Goal: Communication & Community: Answer question/provide support

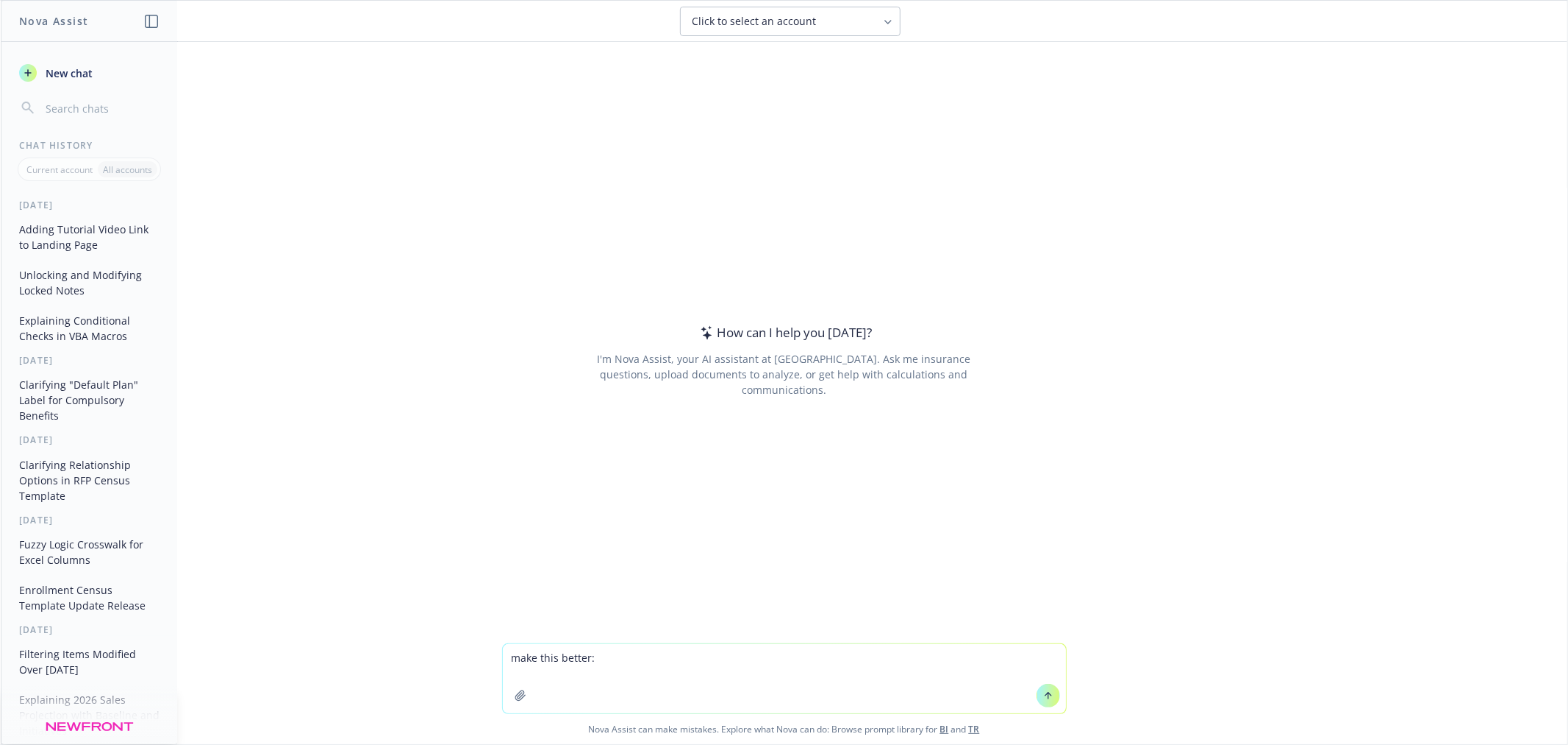
type textarea "make this better: Hi @[PERSON_NAME](E) [PERSON_NAME] I talked to @DJ and we're …"
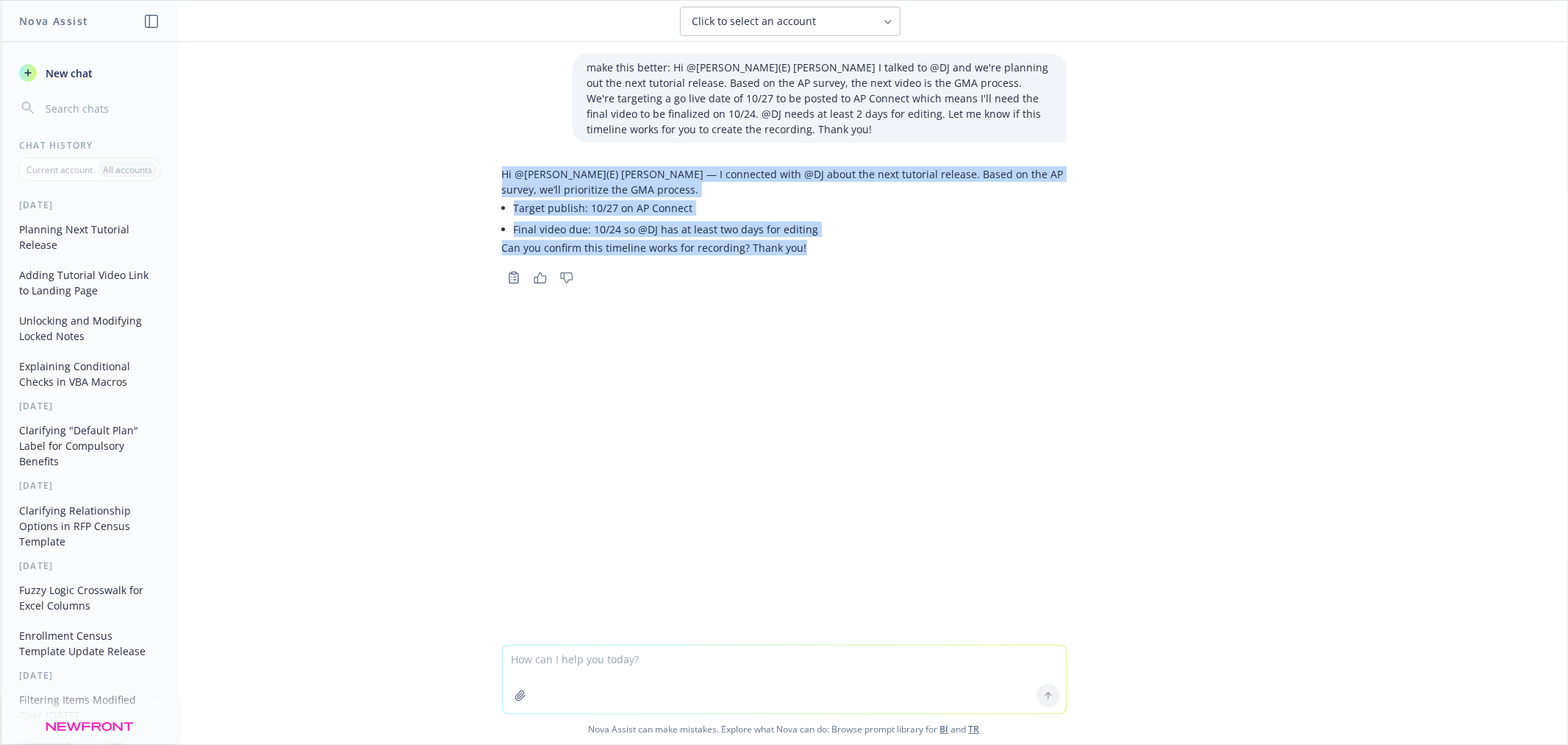
drag, startPoint x: 806, startPoint y: 244, endPoint x: 489, endPoint y: 167, distance: 326.2
click at [491, 167] on div "Hi @[PERSON_NAME](E) [PERSON_NAME] — I connected with @DJ about the next tutori…" at bounding box center [784, 223] width 589 height 127
copy div "Hi @[PERSON_NAME](E) [PERSON_NAME] — I connected with @DJ about the next tutori…"
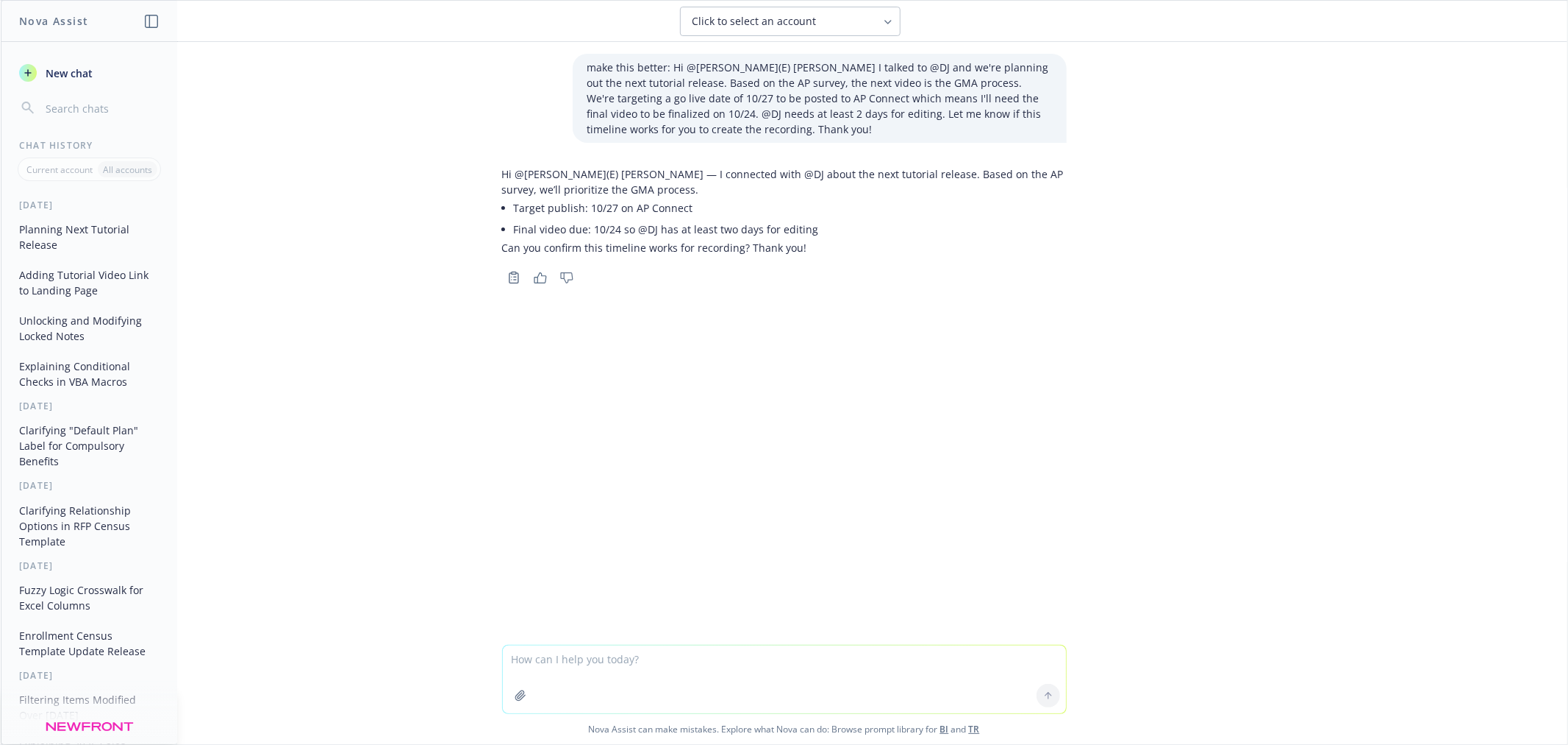
click at [967, 360] on div "make this better: Hi @[PERSON_NAME](E) [PERSON_NAME] I talked to @DJ and we're …" at bounding box center [784, 343] width 1567 height 603
click at [914, 372] on div "make this better: Hi @[PERSON_NAME](E) [PERSON_NAME] I talked to @DJ and we're …" at bounding box center [784, 343] width 1567 height 603
